Goal: Book appointment/travel/reservation

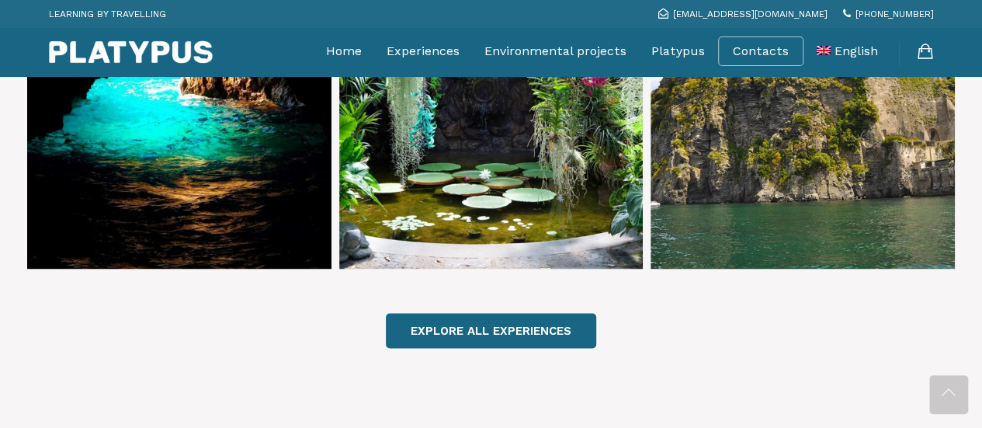
scroll to position [1265, 0]
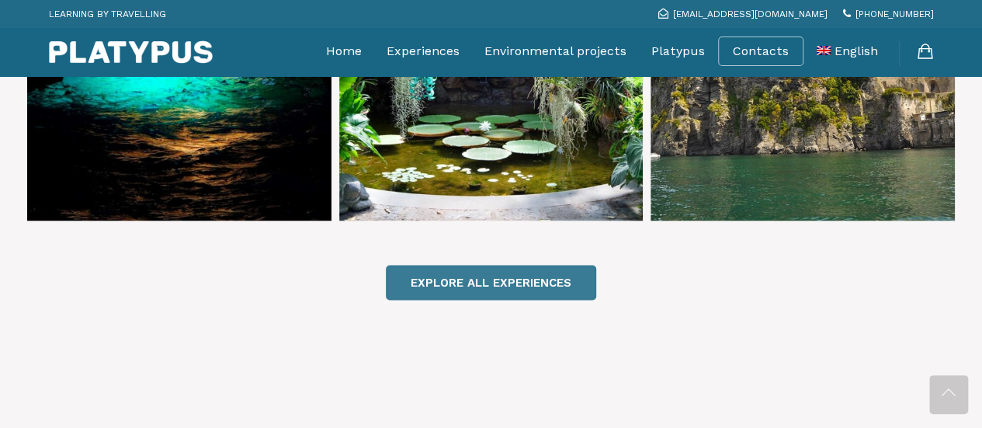
click at [555, 265] on link "EXPLORE ALL EXPERIENCES" at bounding box center [491, 282] width 210 height 35
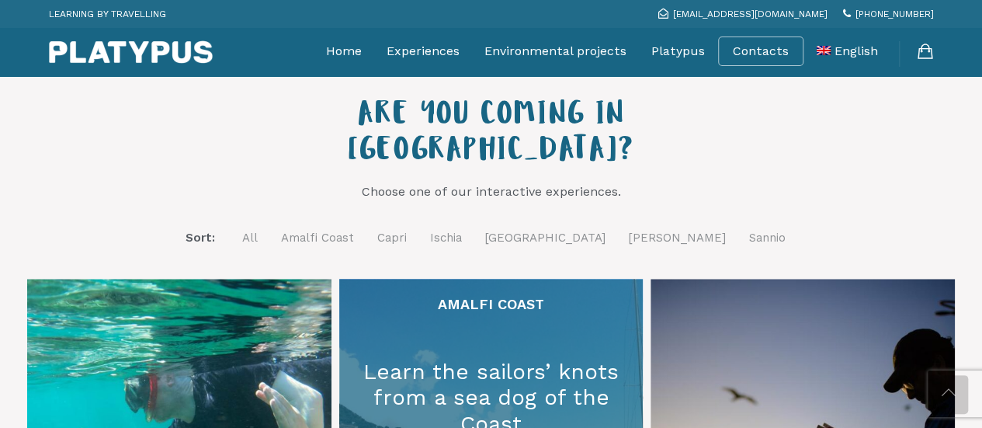
scroll to position [543, 0]
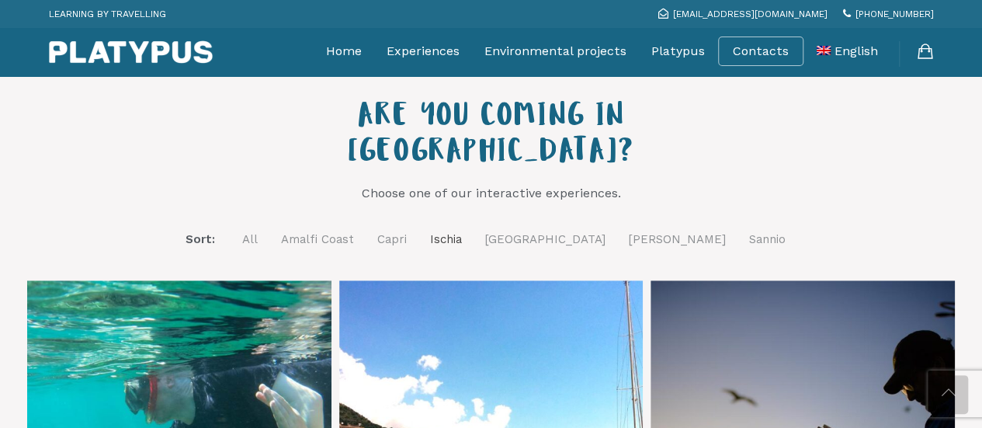
click at [462, 230] on link "Ischia" at bounding box center [446, 239] width 32 height 19
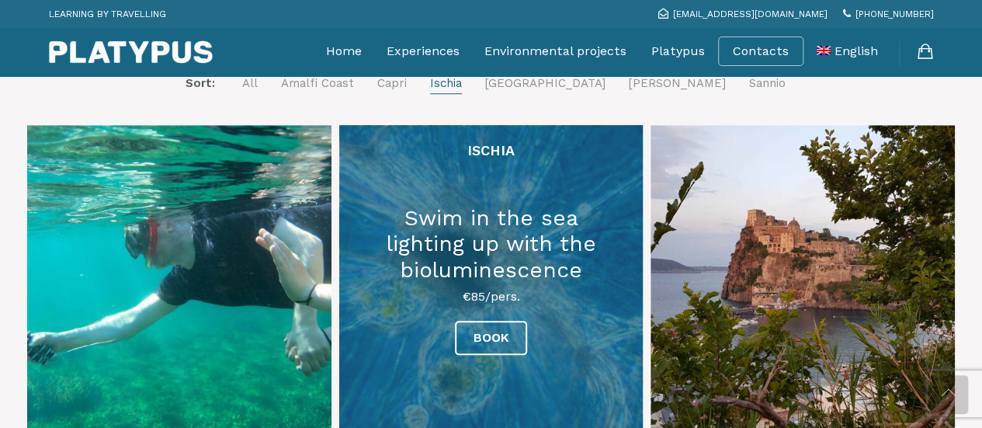
scroll to position [698, 0]
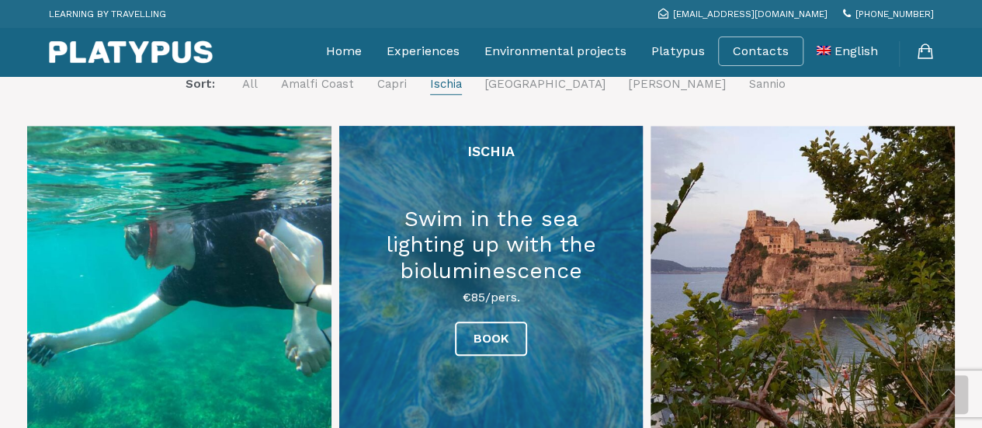
click at [556, 206] on link at bounding box center [491, 278] width 304 height 304
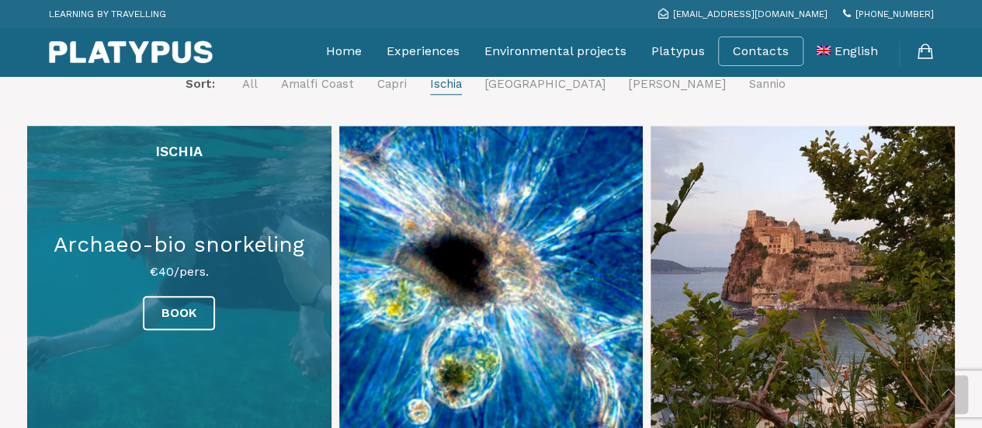
click at [231, 210] on link at bounding box center [179, 278] width 304 height 304
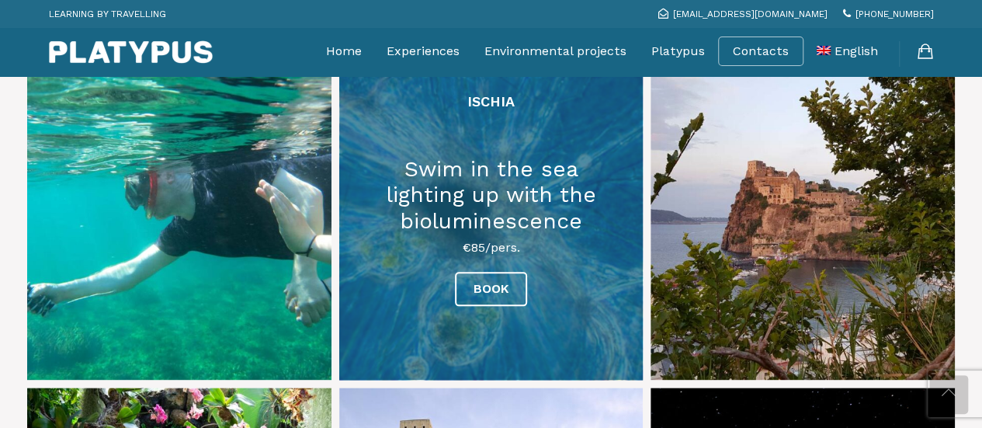
scroll to position [543, 0]
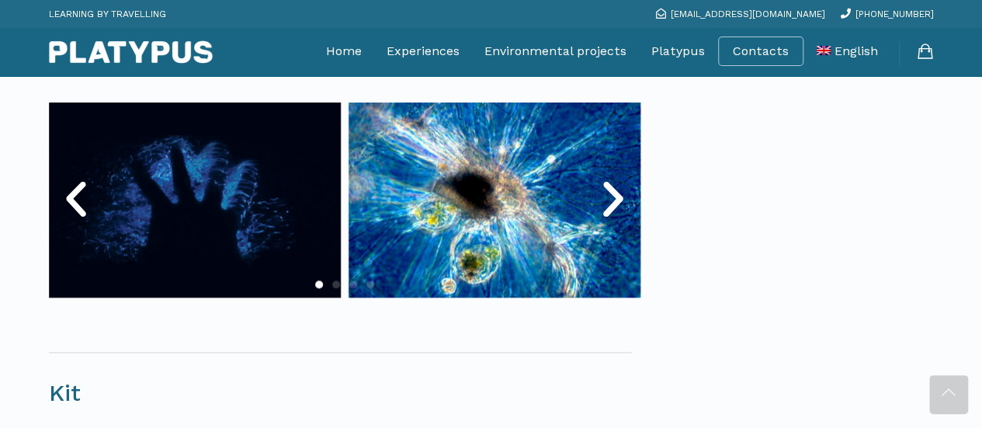
scroll to position [776, 0]
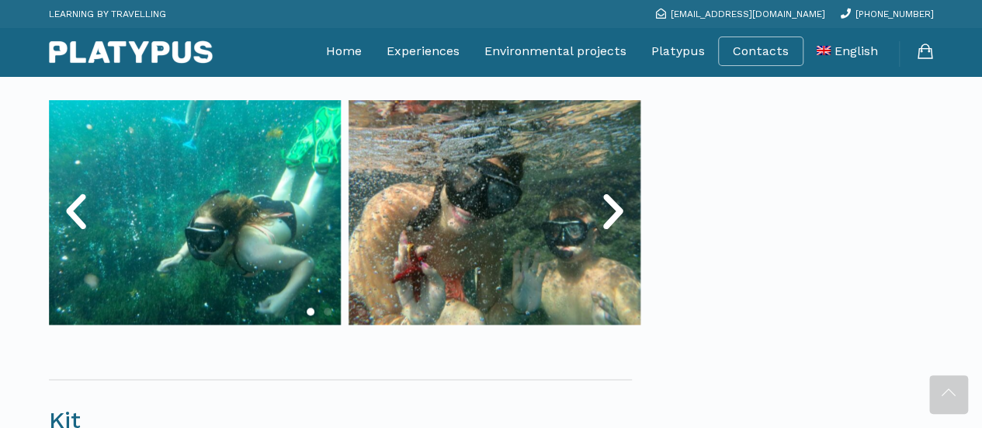
scroll to position [854, 0]
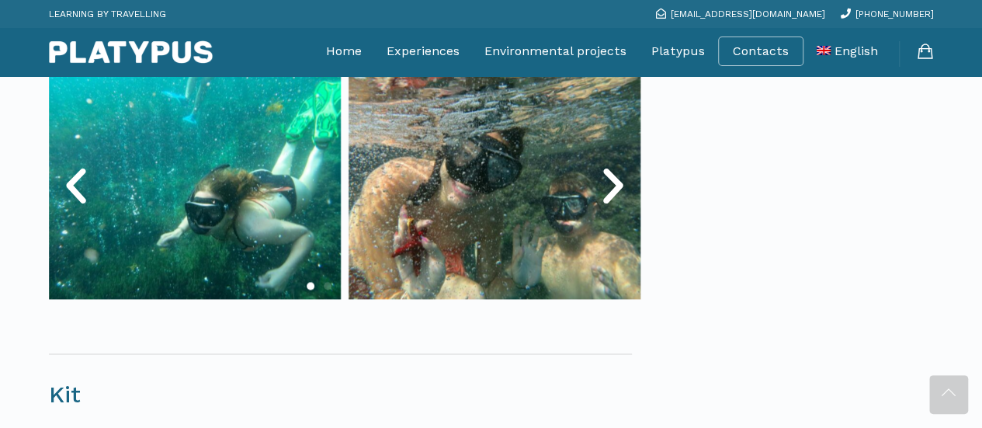
click at [615, 185] on icon "Next slide" at bounding box center [613, 186] width 47 height 47
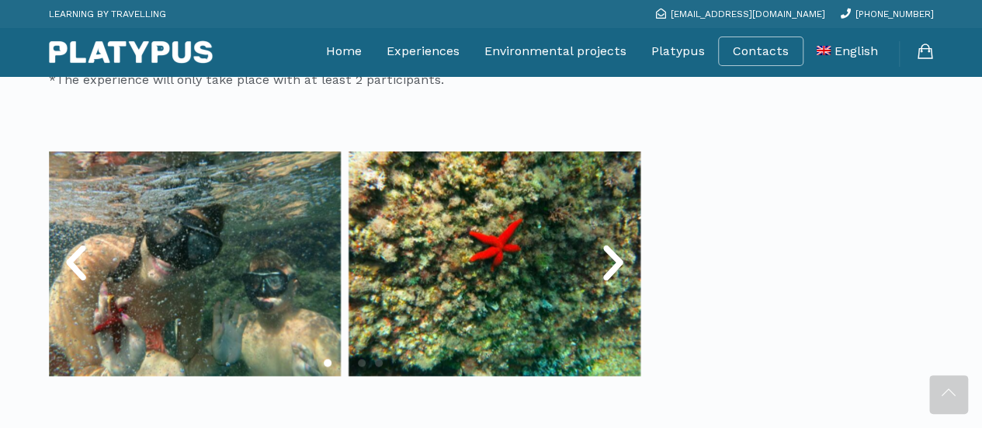
scroll to position [776, 0]
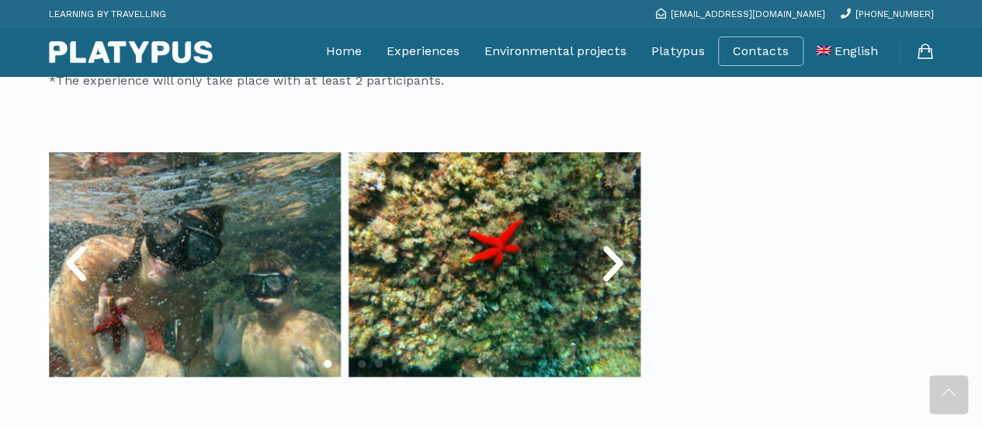
click at [611, 252] on icon "Next slide" at bounding box center [613, 264] width 47 height 47
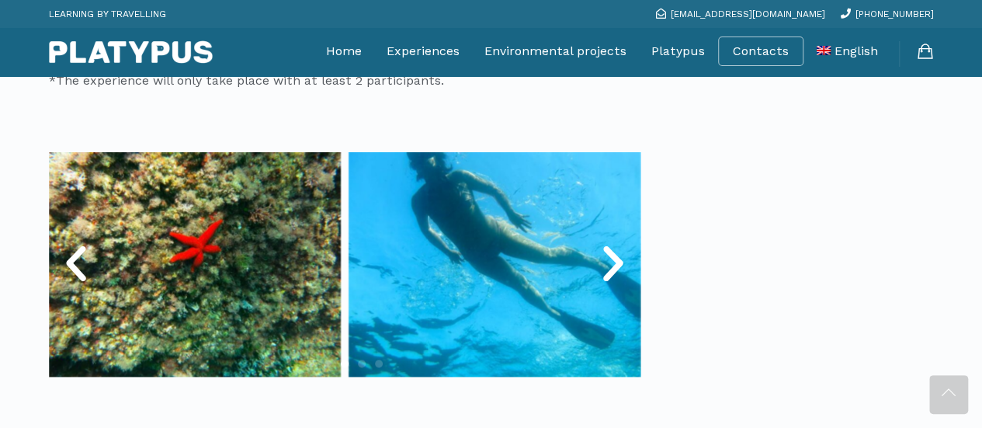
click at [611, 252] on icon "Next slide" at bounding box center [613, 264] width 47 height 47
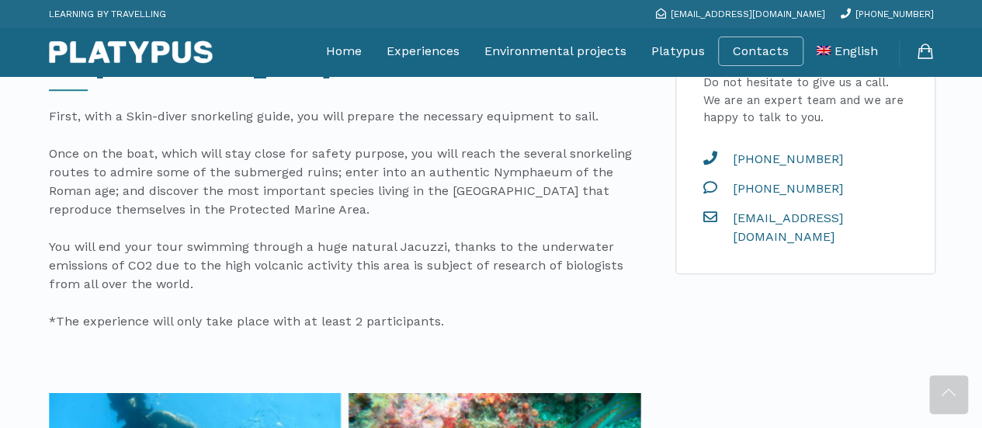
scroll to position [466, 0]
